Goal: Information Seeking & Learning: Learn about a topic

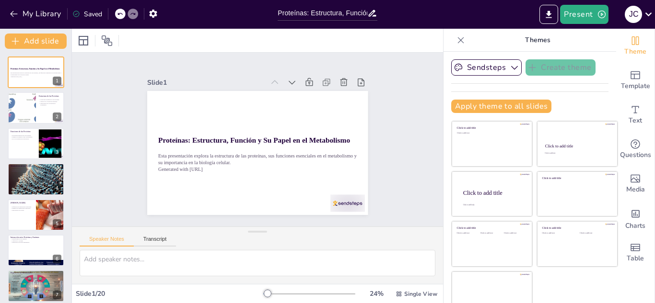
checkbox input "true"
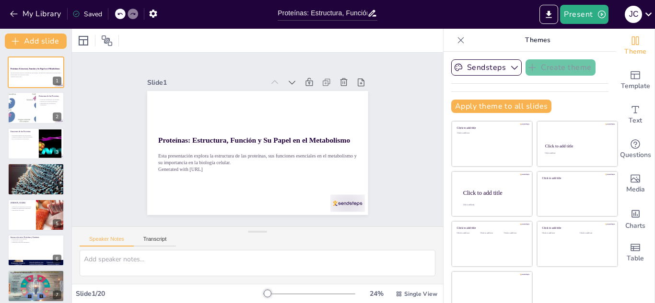
checkbox input "true"
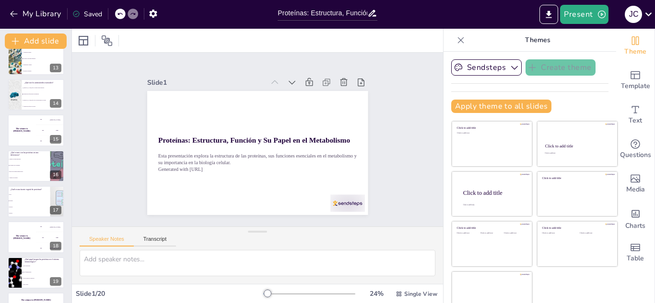
scroll to position [470, 0]
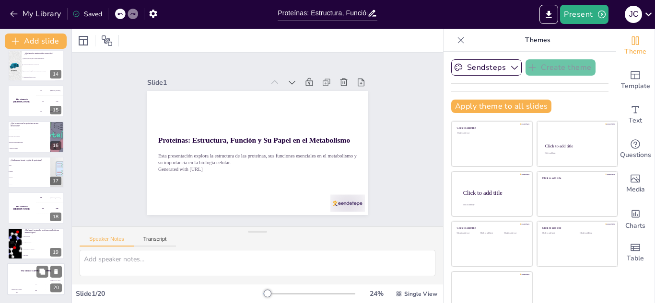
checkbox input "true"
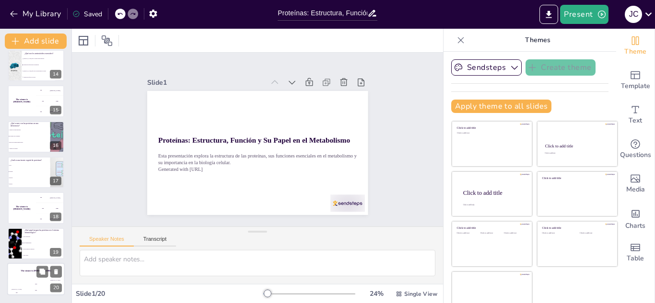
checkbox input "true"
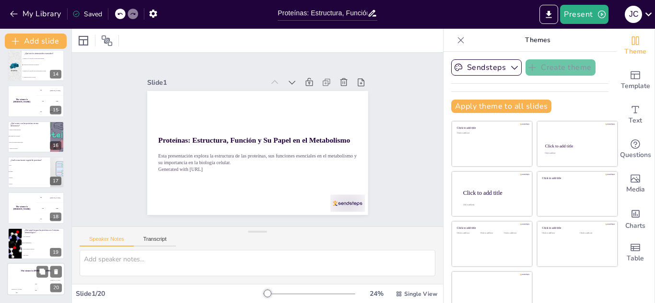
checkbox input "true"
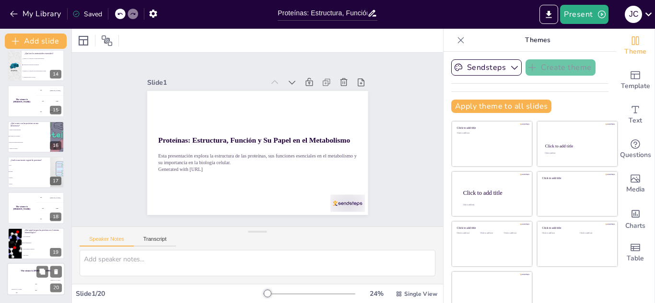
checkbox input "true"
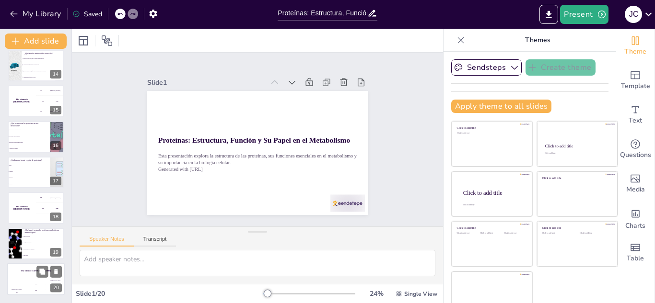
click at [25, 285] on div "Hasan 100" at bounding box center [16, 288] width 19 height 16
checkbox input "true"
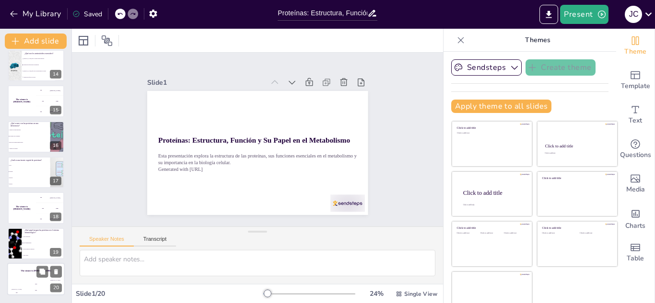
checkbox input "true"
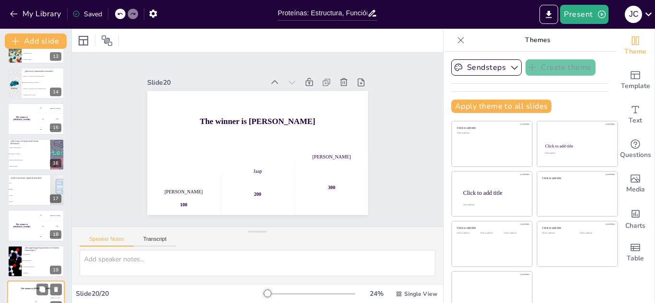
checkbox input "true"
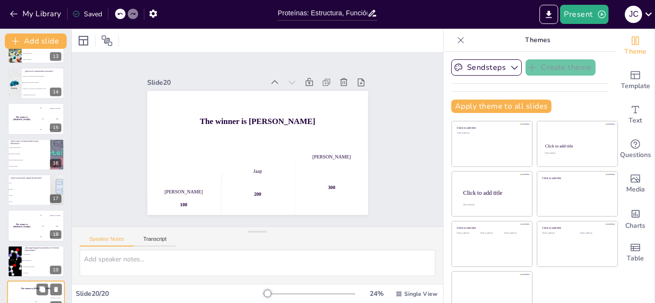
scroll to position [451, 0]
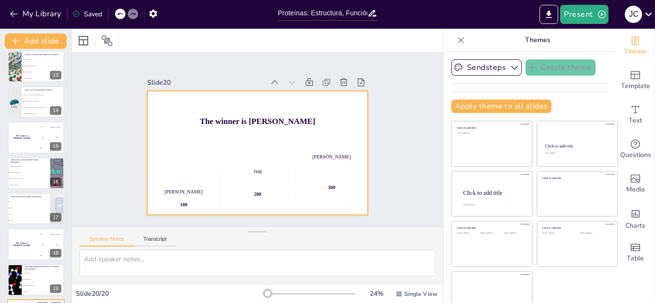
checkbox input "true"
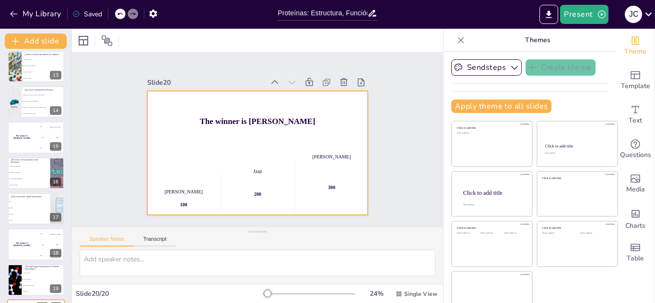
checkbox input "true"
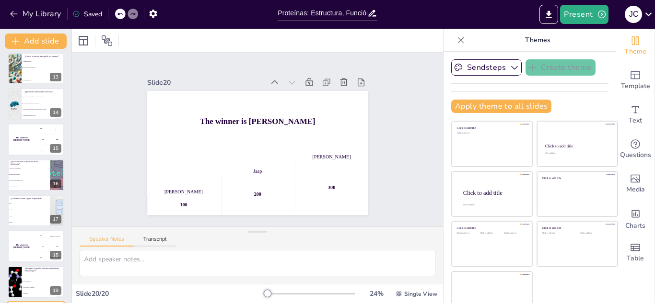
click at [25, 285] on li "Solo ayudan a la digestión" at bounding box center [43, 288] width 42 height 6
checkbox input "true"
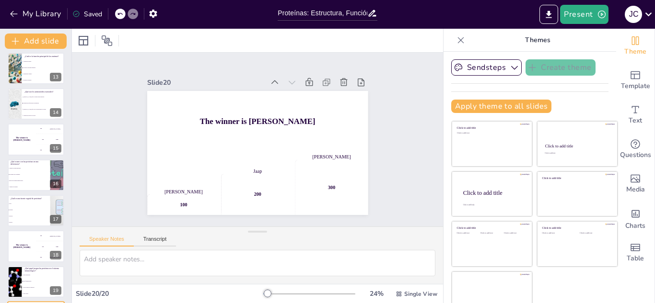
checkbox input "true"
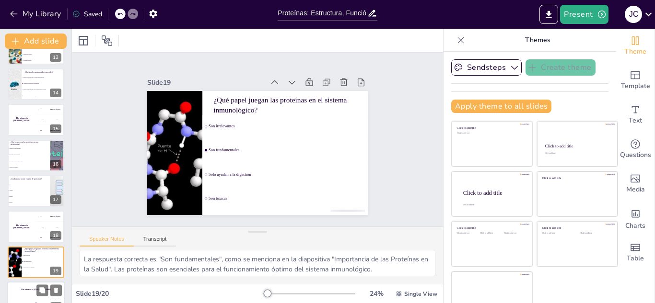
checkbox input "true"
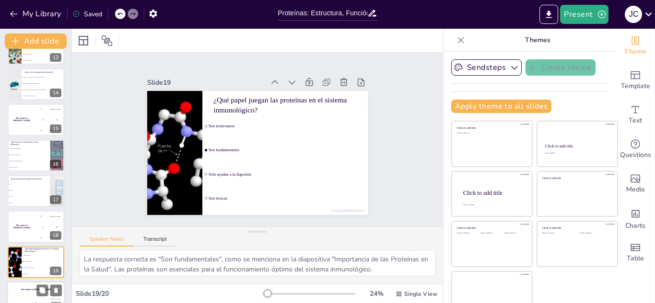
checkbox input "true"
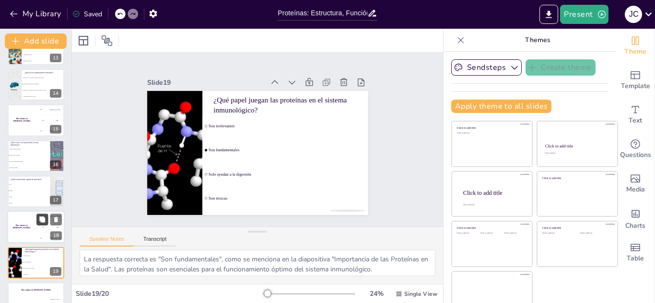
checkbox input "true"
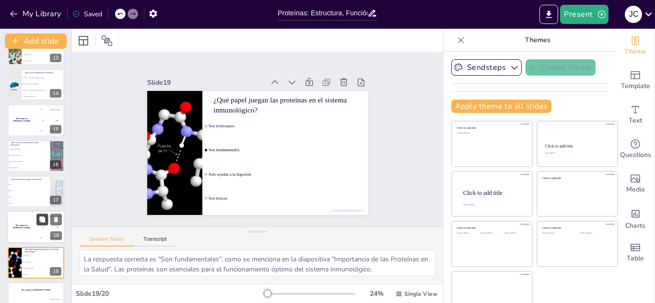
checkbox input "true"
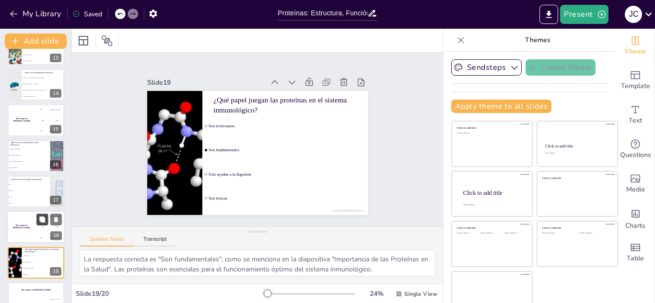
checkbox input "true"
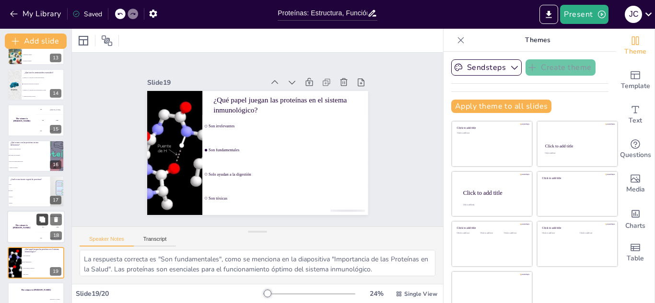
checkbox input "true"
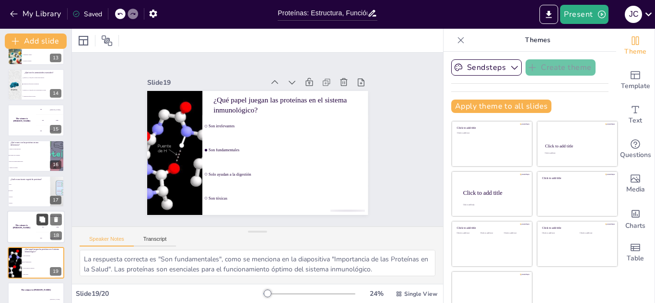
checkbox input "true"
click at [37, 224] on button at bounding box center [42, 220] width 12 height 12
checkbox input "true"
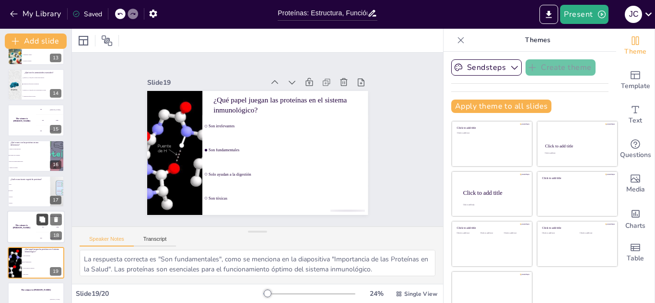
checkbox input "true"
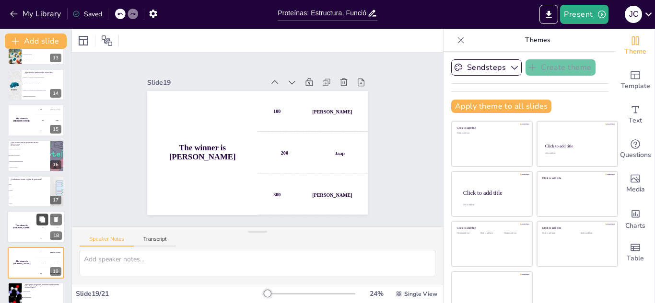
checkbox input "true"
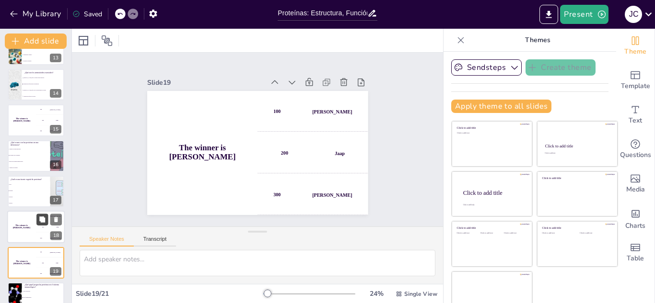
scroll to position [506, 0]
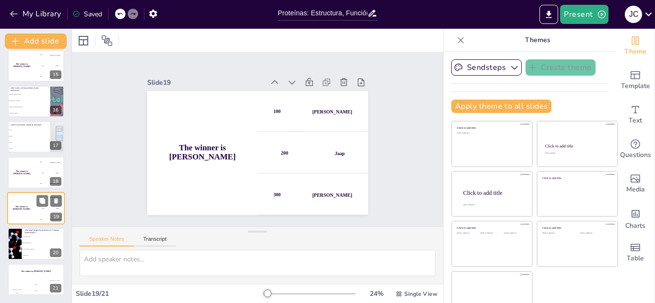
checkbox input "true"
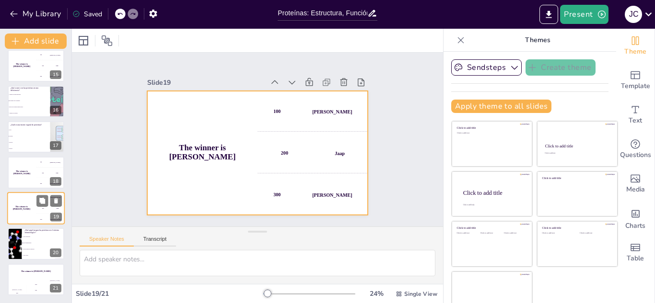
checkbox input "true"
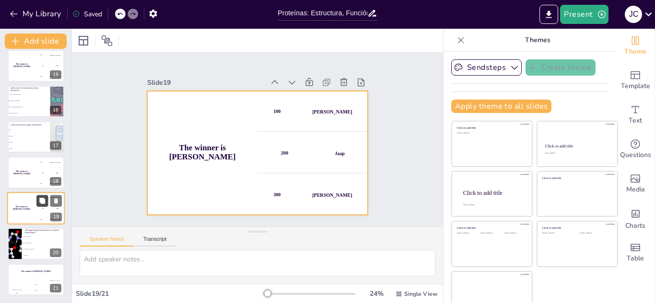
checkbox input "true"
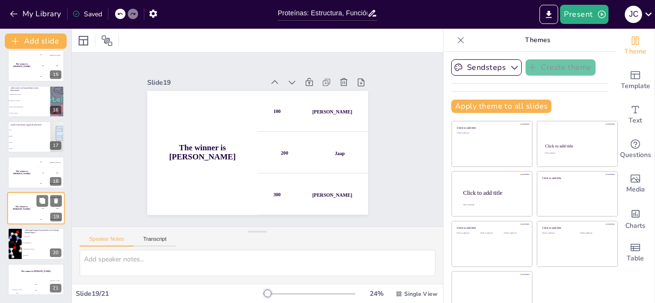
checkbox input "true"
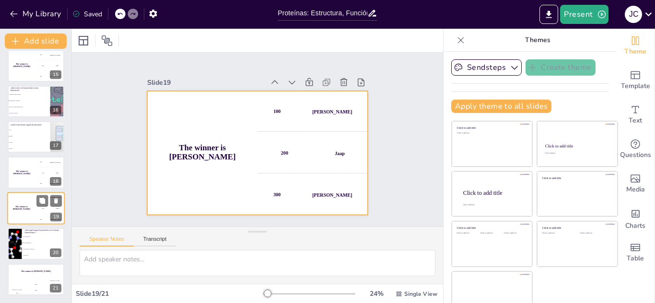
checkbox input "true"
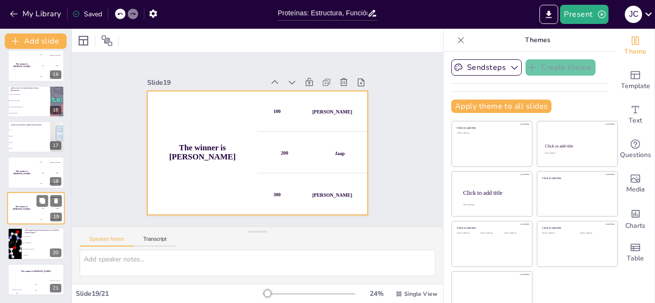
checkbox input "true"
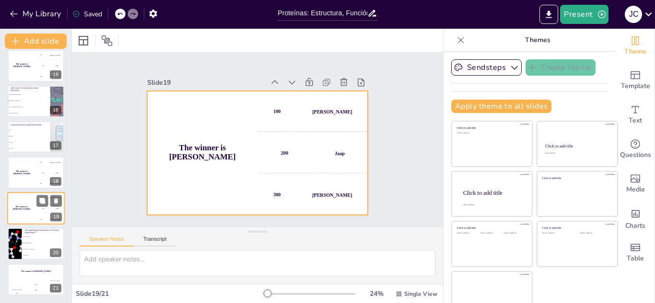
checkbox input "true"
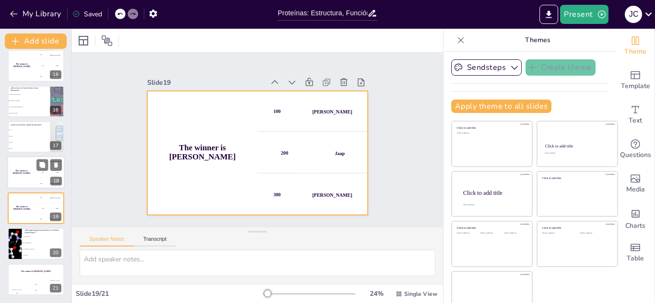
checkbox input "true"
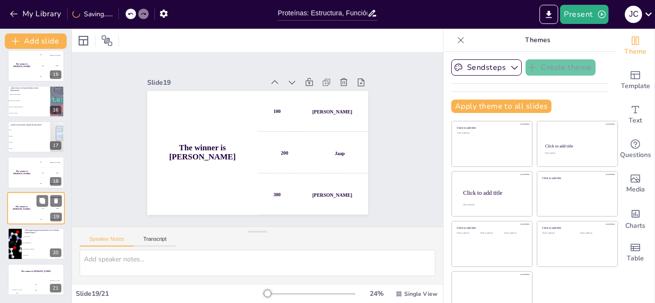
checkbox input "true"
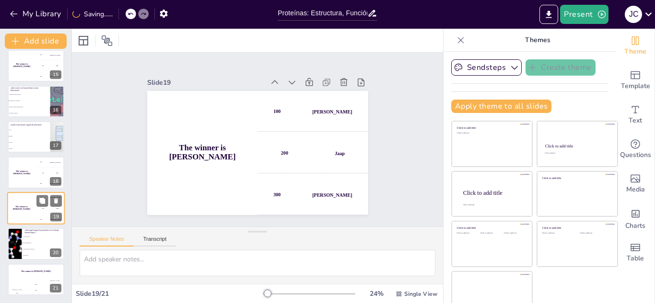
checkbox input "true"
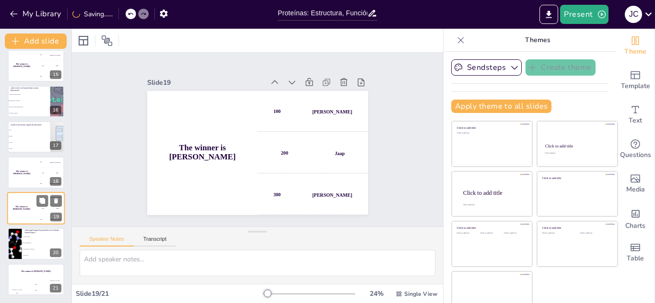
checkbox input "true"
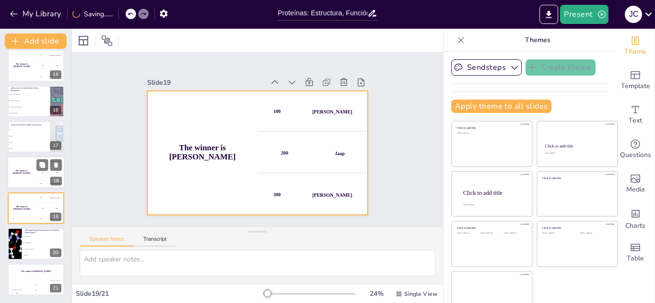
checkbox input "true"
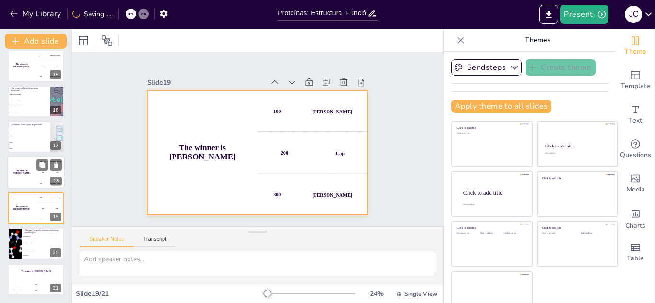
checkbox input "true"
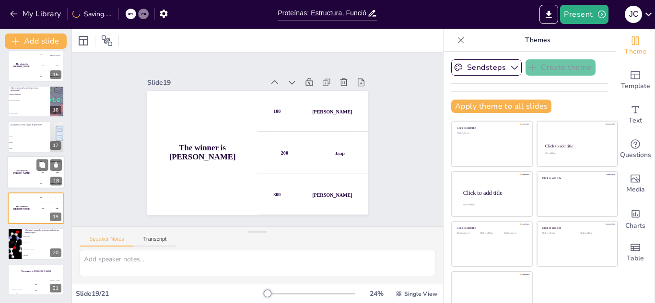
click at [36, 178] on div "300 Niels" at bounding box center [50, 183] width 29 height 11
checkbox input "true"
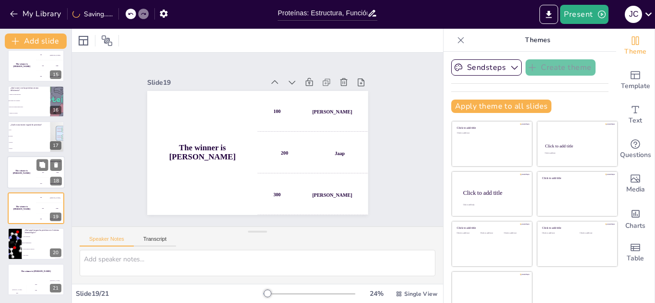
checkbox input "true"
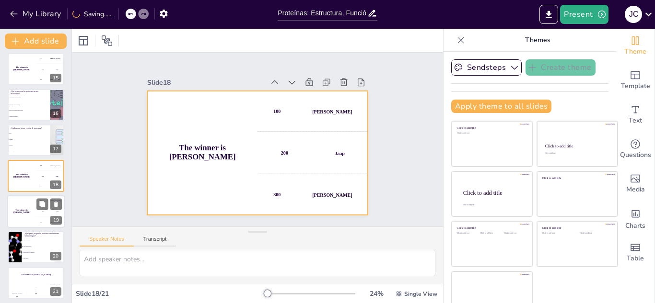
checkbox input "true"
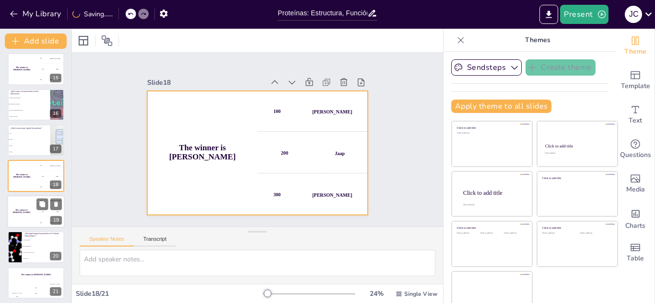
checkbox input "true"
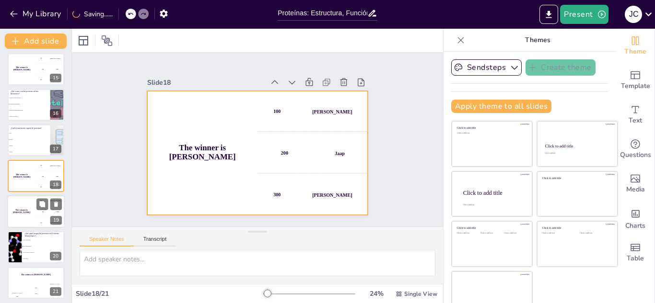
checkbox input "true"
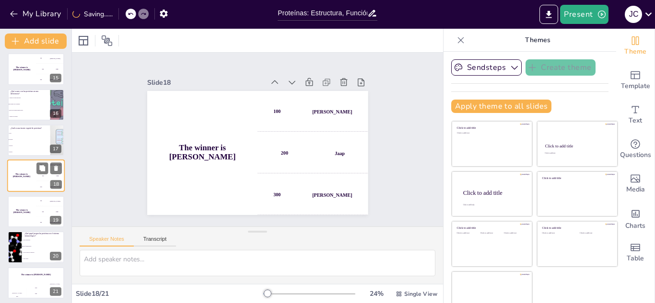
checkbox input "true"
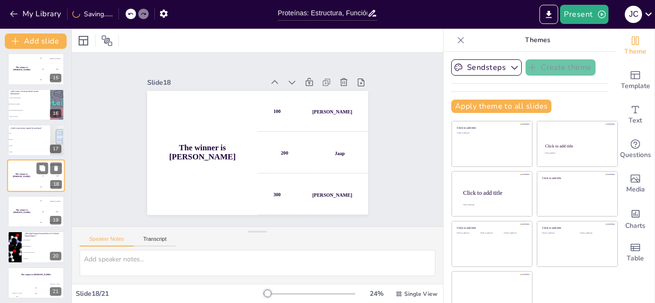
checkbox input "true"
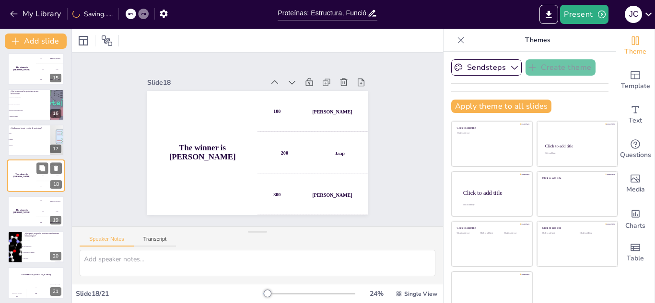
checkbox input "true"
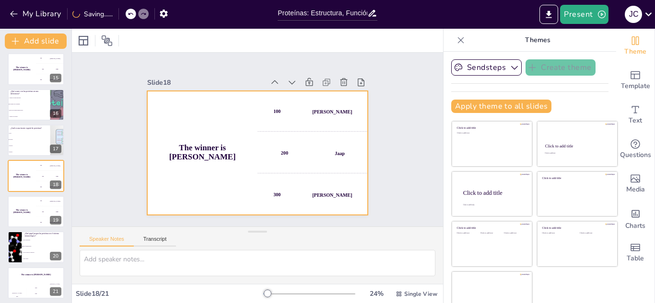
checkbox input "true"
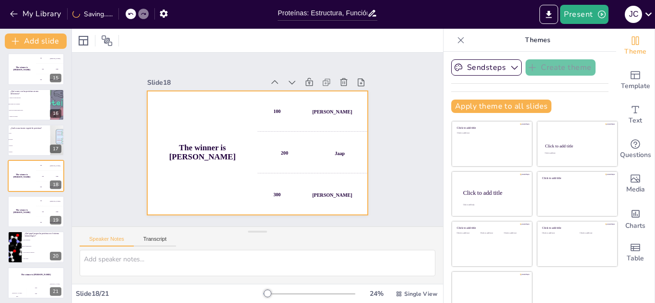
checkbox input "true"
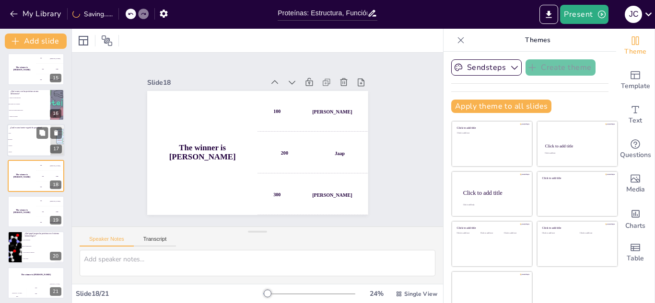
checkbox input "true"
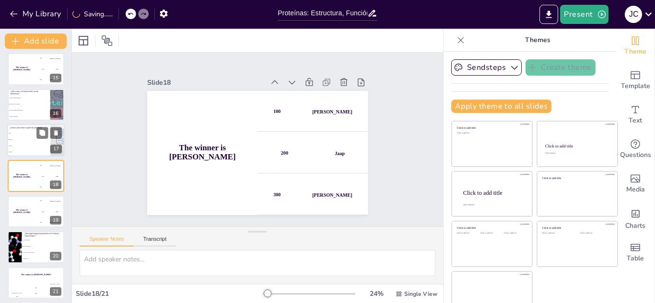
checkbox input "true"
click at [32, 143] on li "Pescado" at bounding box center [28, 146] width 43 height 6
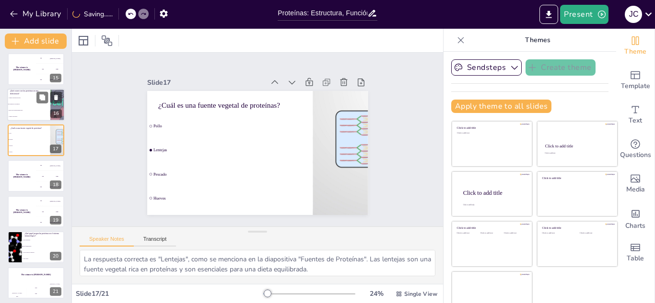
scroll to position [467, 0]
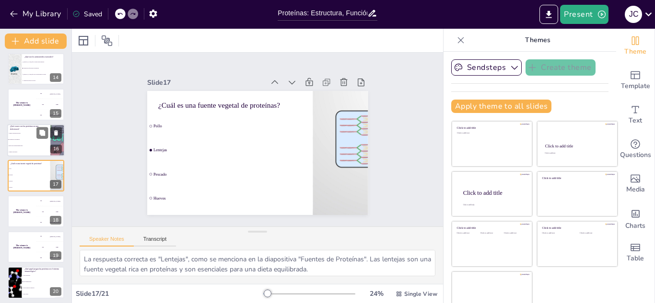
click at [25, 143] on li "Mejora del sistema inmunológico" at bounding box center [28, 146] width 43 height 6
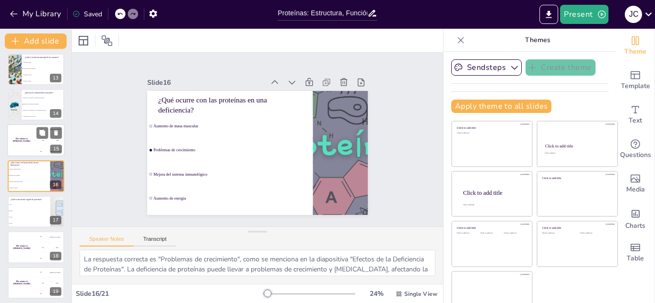
click at [25, 142] on div "The winner is [PERSON_NAME]" at bounding box center [21, 141] width 29 height 33
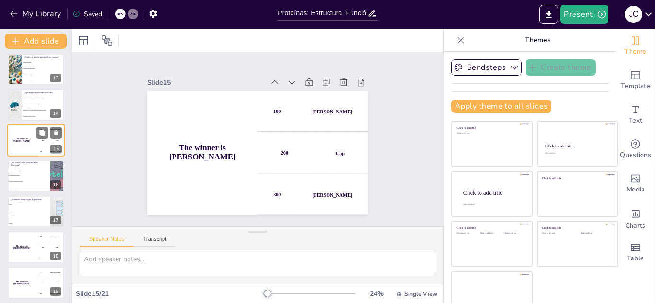
scroll to position [395, 0]
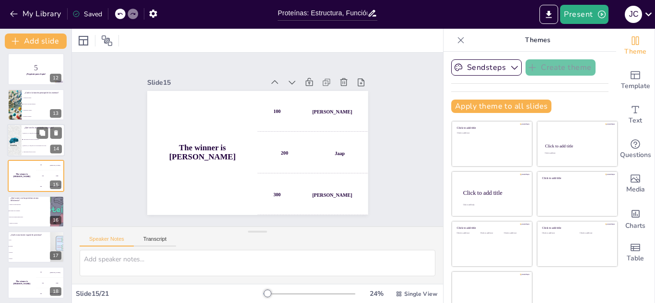
click at [35, 135] on li "[PERSON_NAME] que el cuerpo puede sintetizar" at bounding box center [43, 133] width 43 height 6
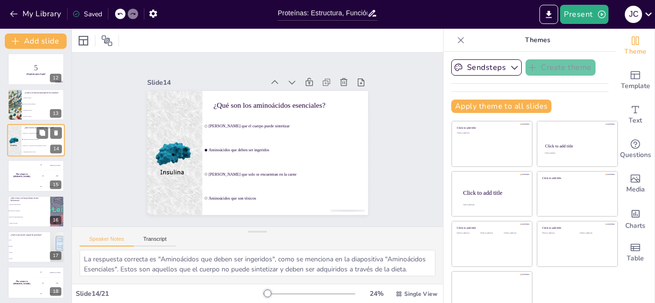
scroll to position [360, 0]
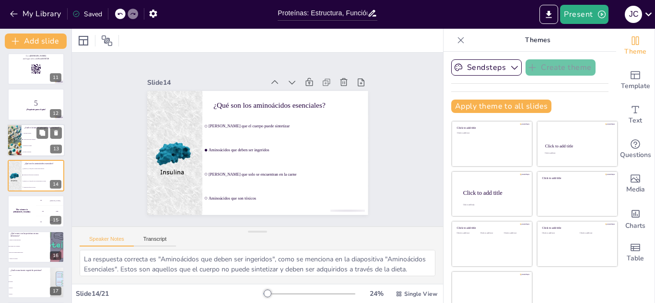
click at [34, 144] on li "Transportar oxígeno" at bounding box center [43, 146] width 43 height 6
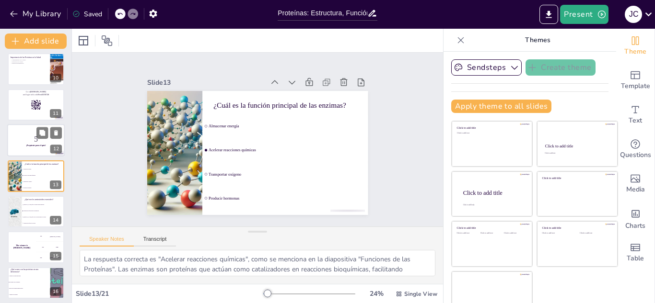
click at [31, 142] on p "5" at bounding box center [36, 139] width 52 height 11
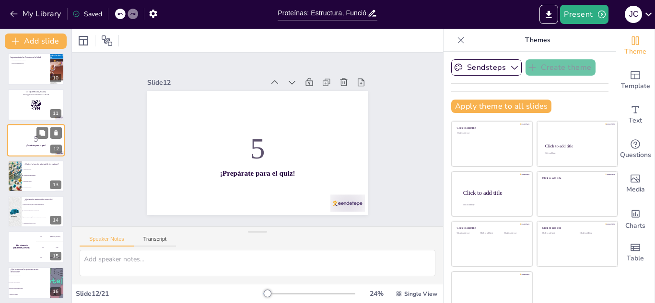
scroll to position [289, 0]
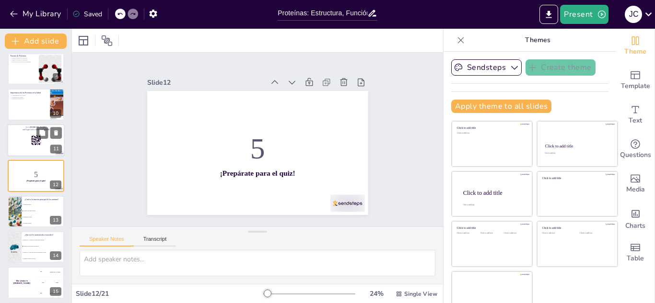
click at [27, 144] on div at bounding box center [36, 140] width 58 height 33
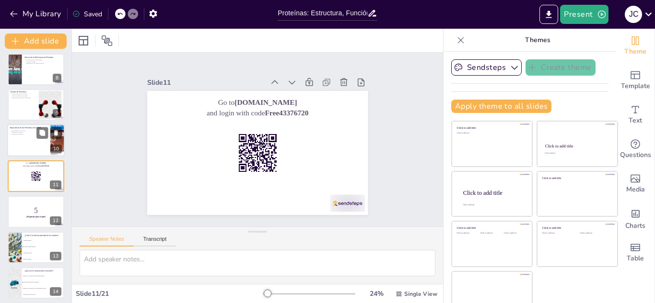
click at [24, 143] on div at bounding box center [36, 141] width 58 height 33
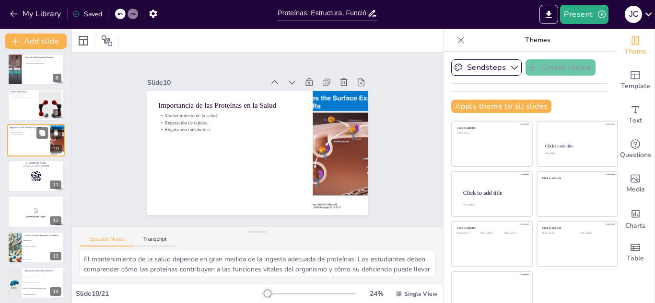
scroll to position [217, 0]
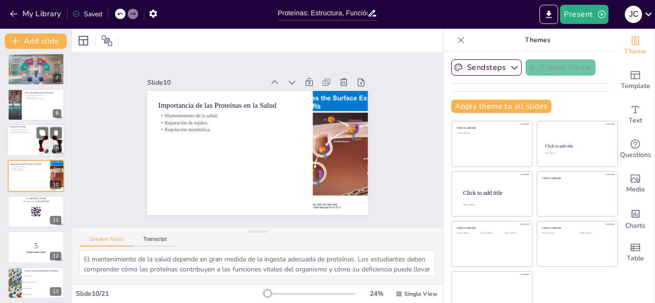
click at [28, 142] on div at bounding box center [36, 140] width 58 height 33
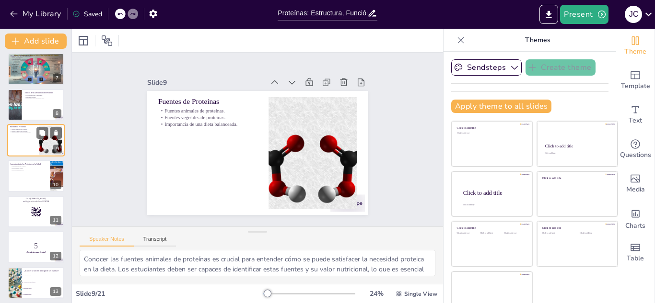
scroll to position [182, 0]
